Goal: Information Seeking & Learning: Find specific fact

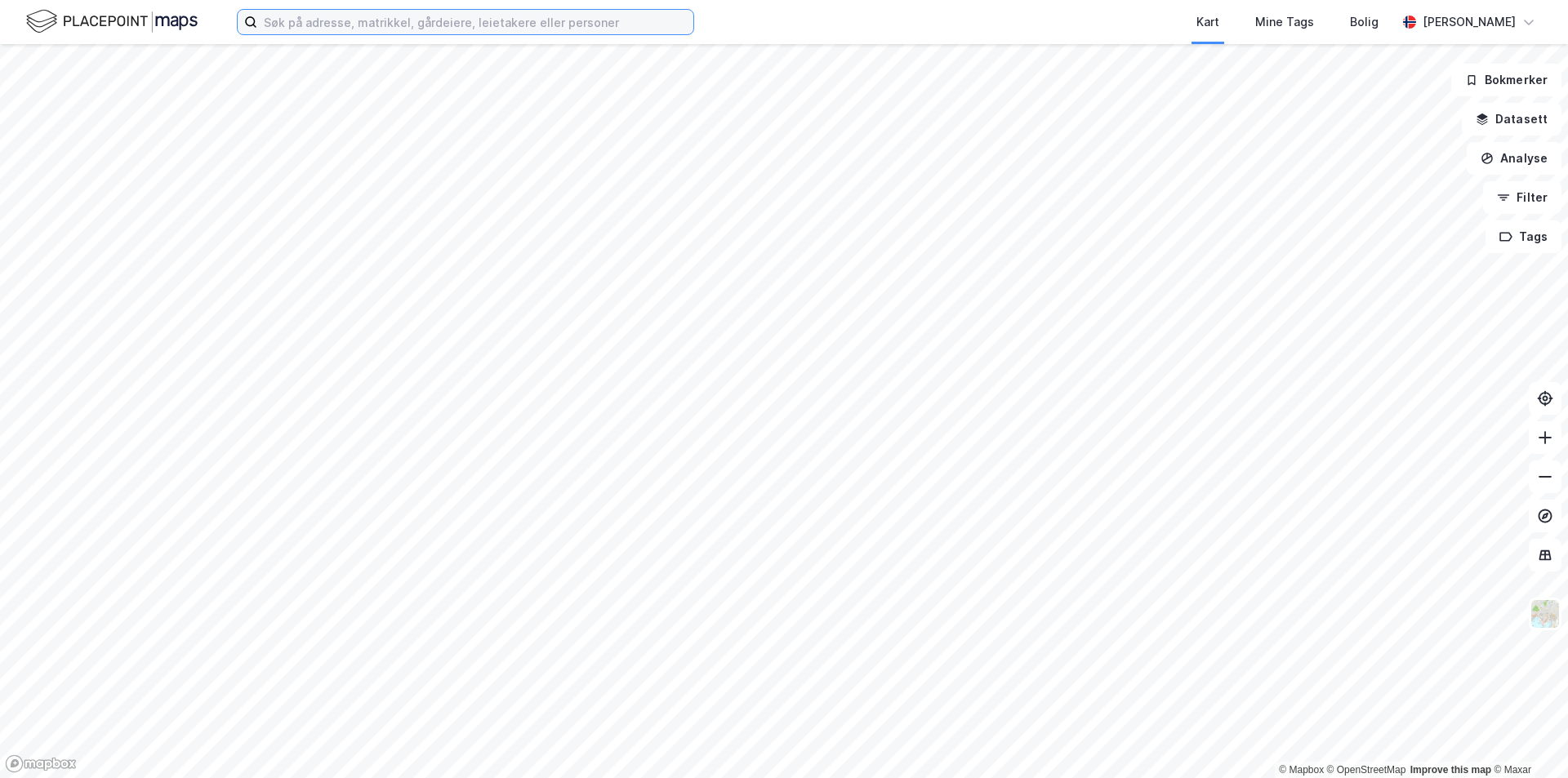
click at [366, 21] on input at bounding box center [474, 22] width 436 height 25
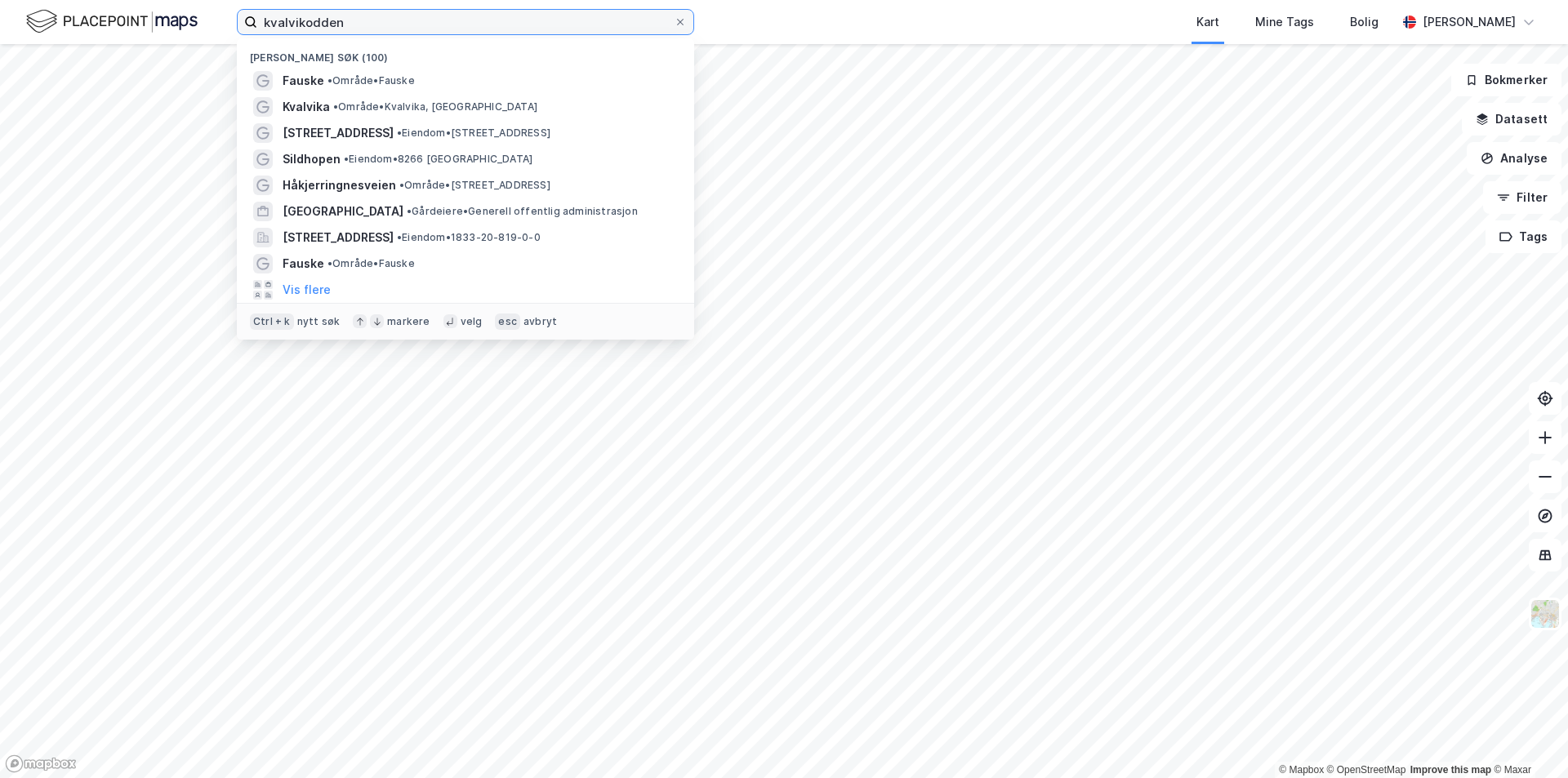
type input "kvalvikodden"
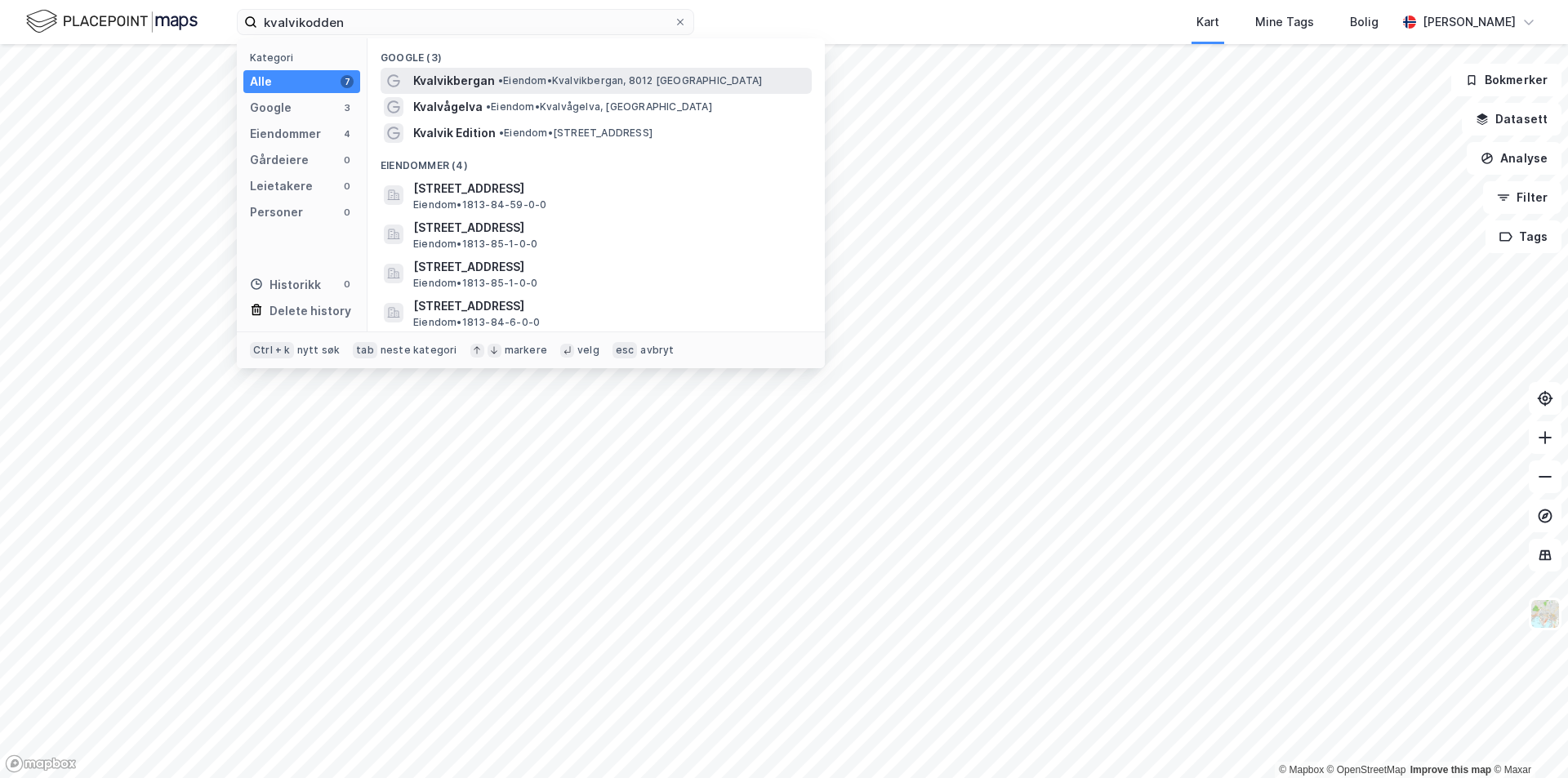
click at [470, 82] on span "Kvalvikbergan" at bounding box center [454, 81] width 82 height 20
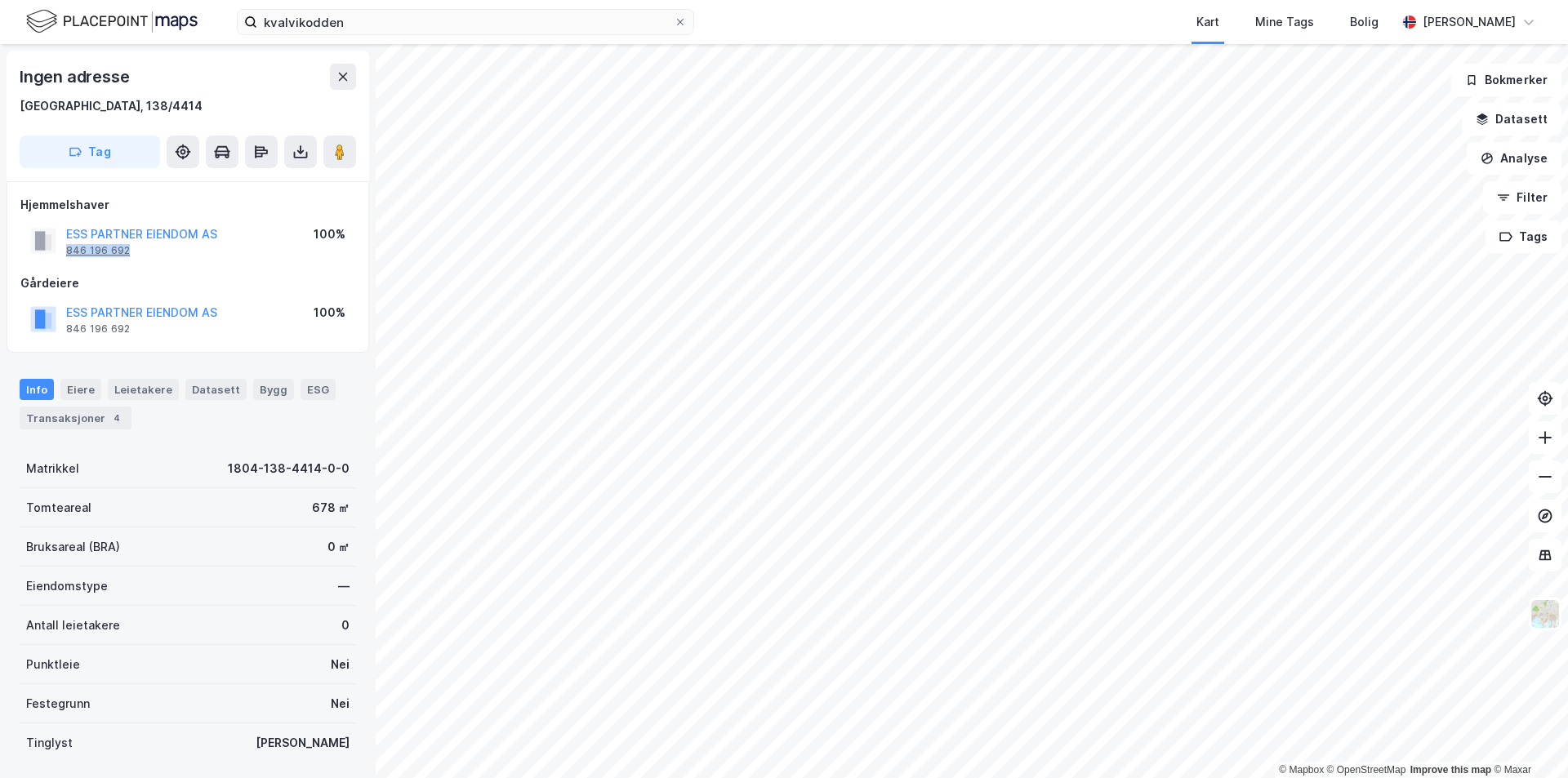
drag, startPoint x: 144, startPoint y: 253, endPoint x: 66, endPoint y: 254, distance: 78.0
click at [66, 254] on div "ESS PARTNER EIENDOM AS 846 196 692" at bounding box center [141, 241] width 151 height 33
copy div "846 196 692"
